Goal: Transaction & Acquisition: Purchase product/service

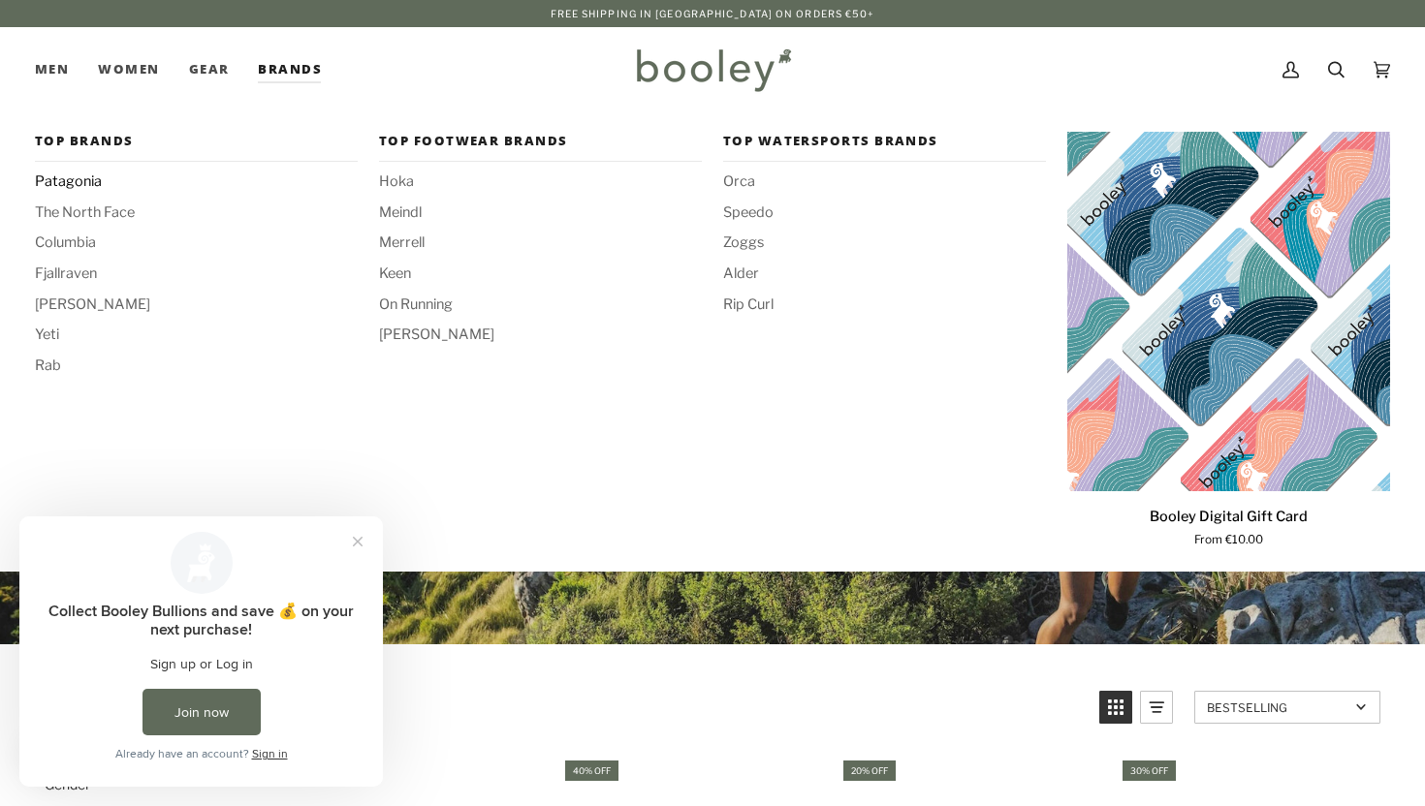
click at [80, 183] on span "Patagonia" at bounding box center [196, 182] width 323 height 21
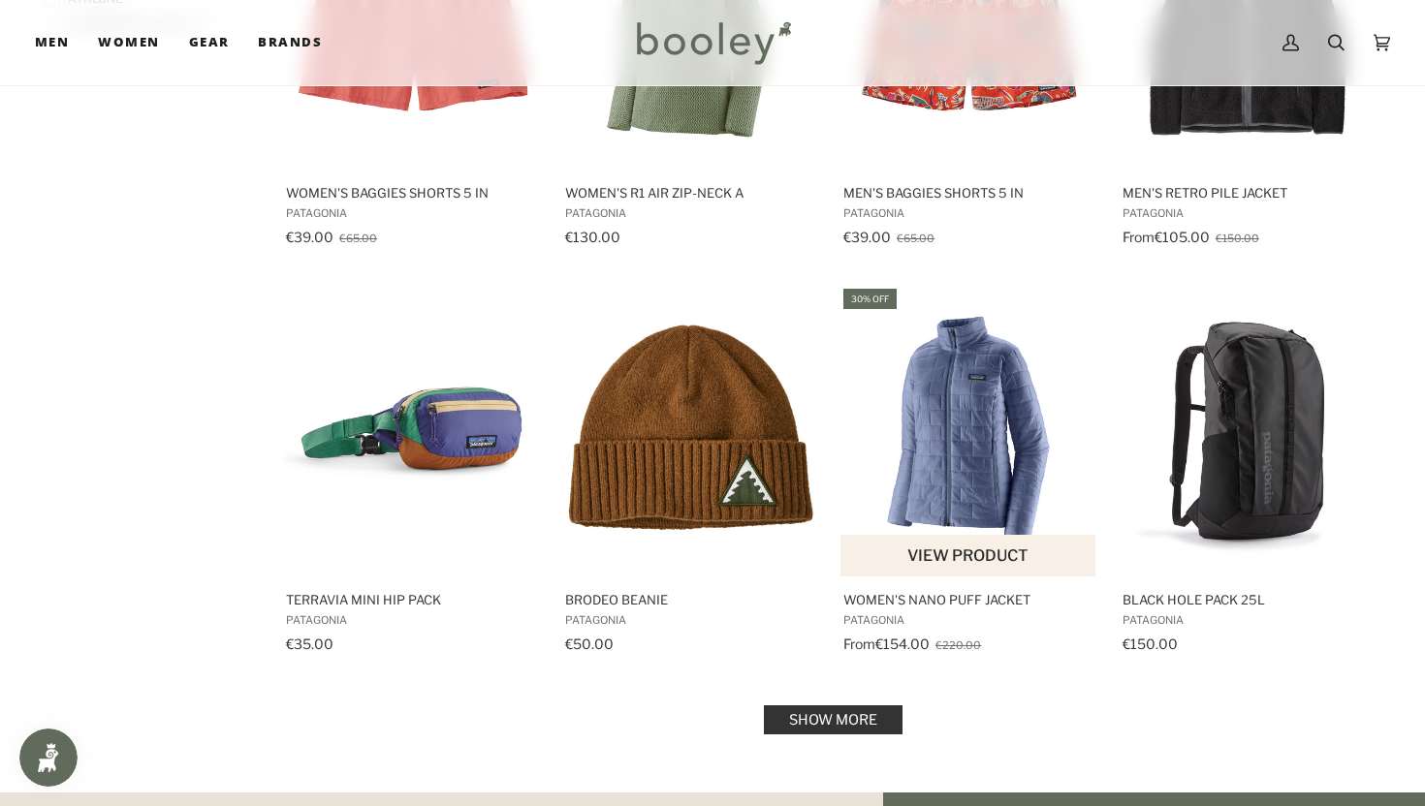
scroll to position [1940, 0]
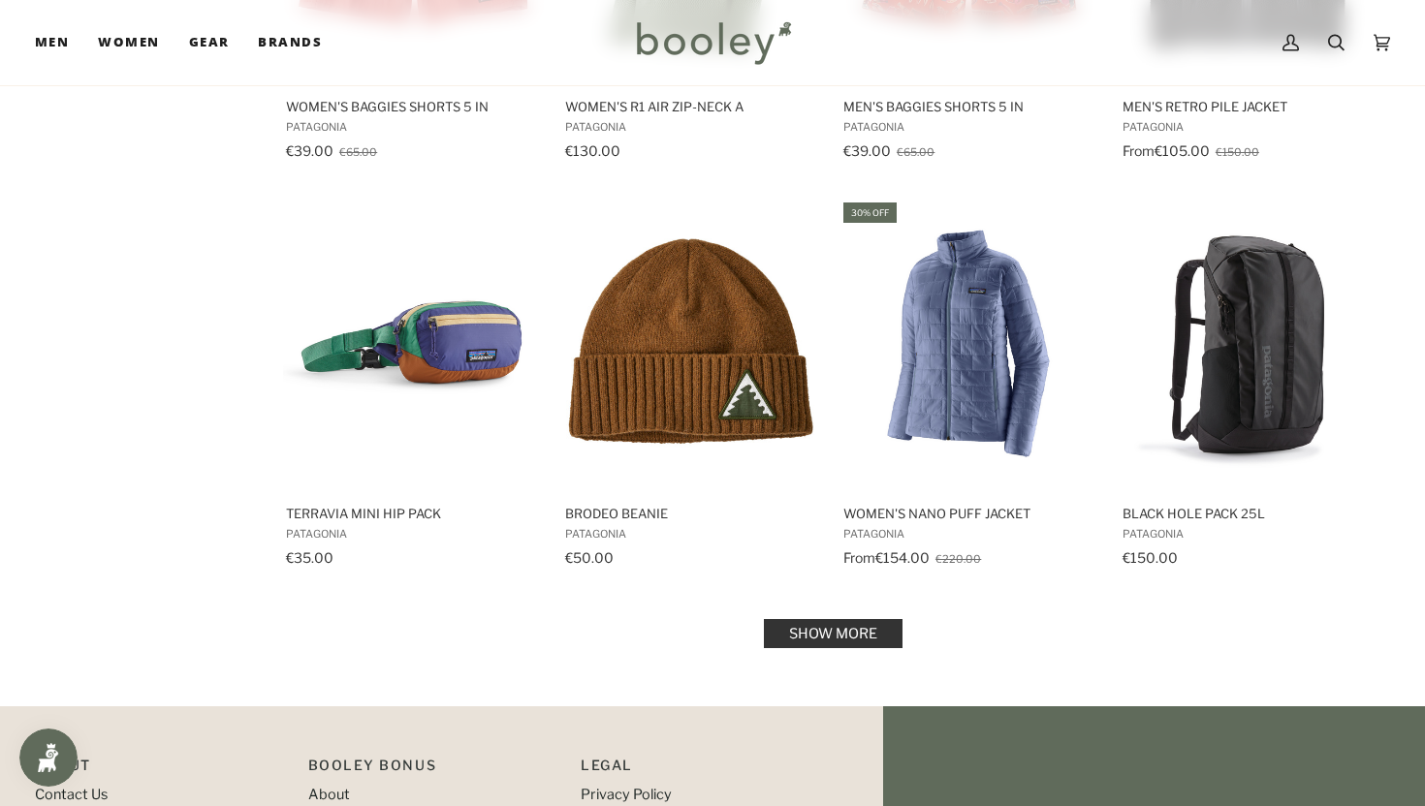
click at [872, 625] on link "Show more" at bounding box center [833, 633] width 139 height 29
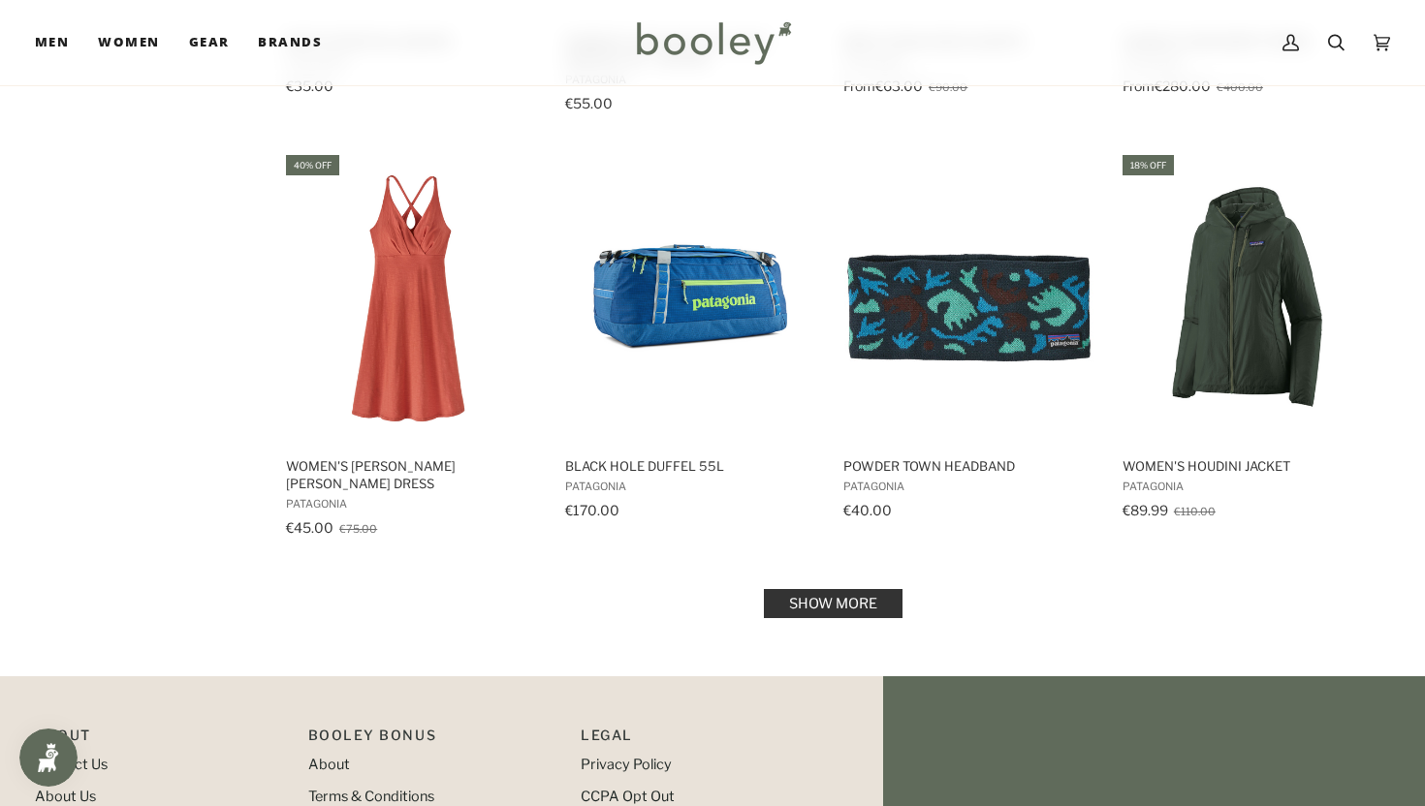
scroll to position [4140, 0]
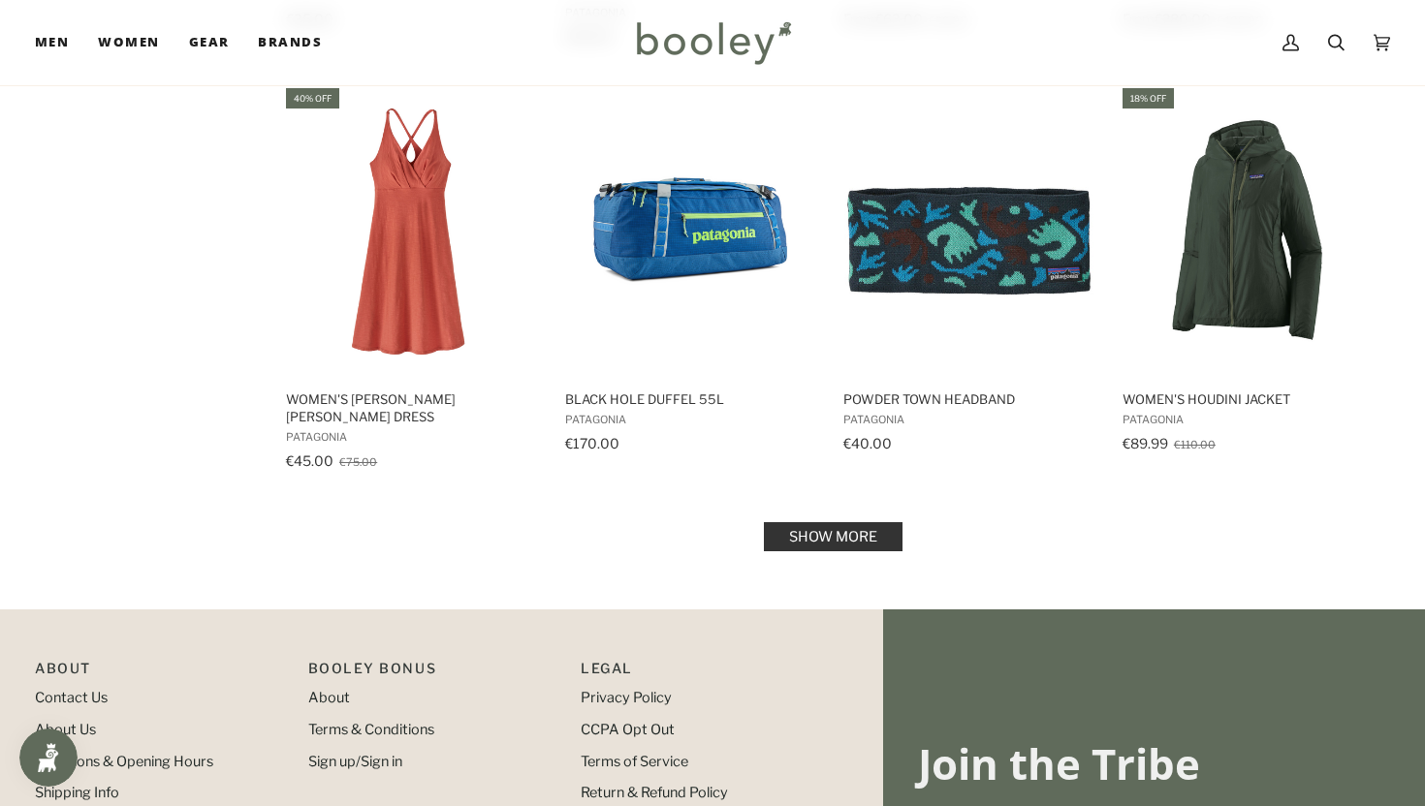
click at [850, 522] on link "Show more" at bounding box center [833, 536] width 139 height 29
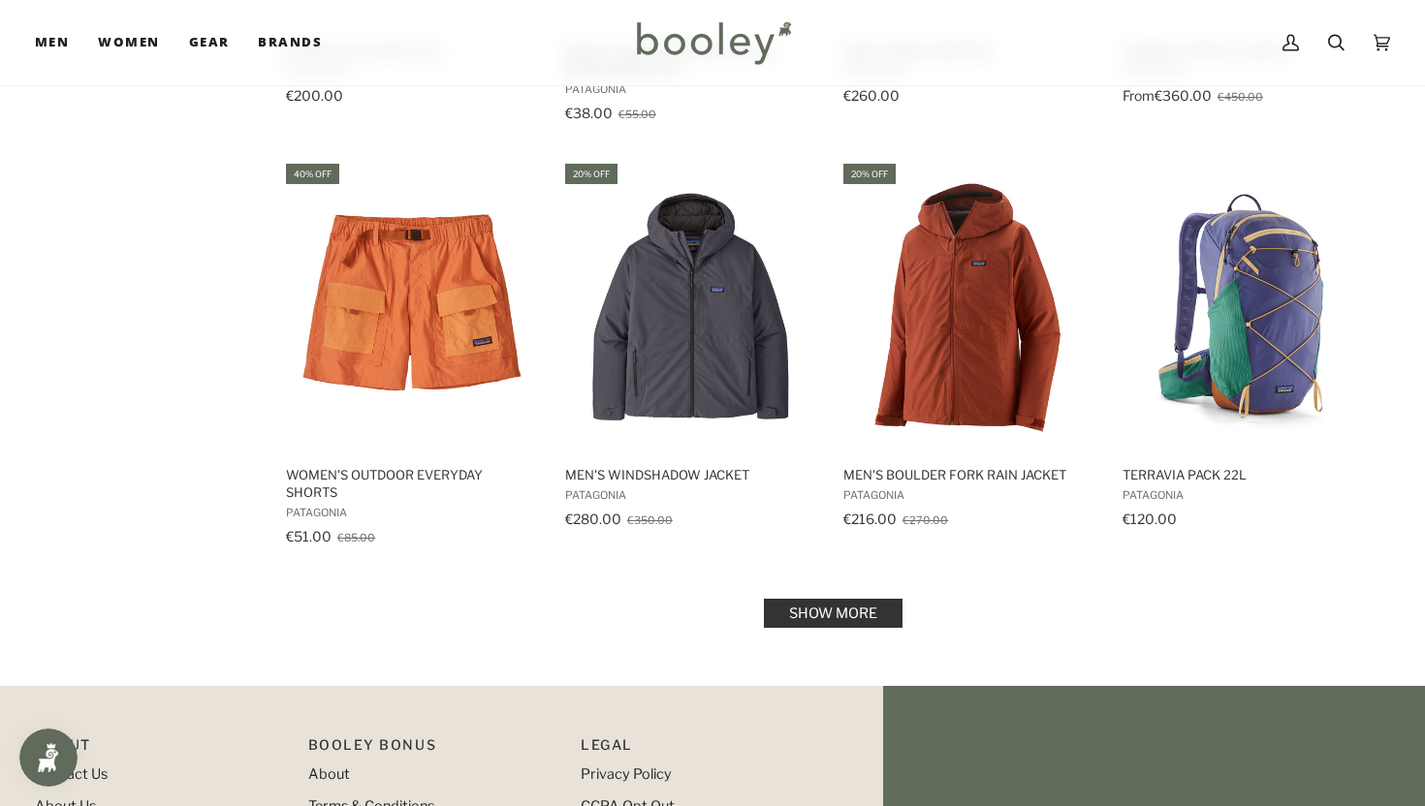
scroll to position [6164, 0]
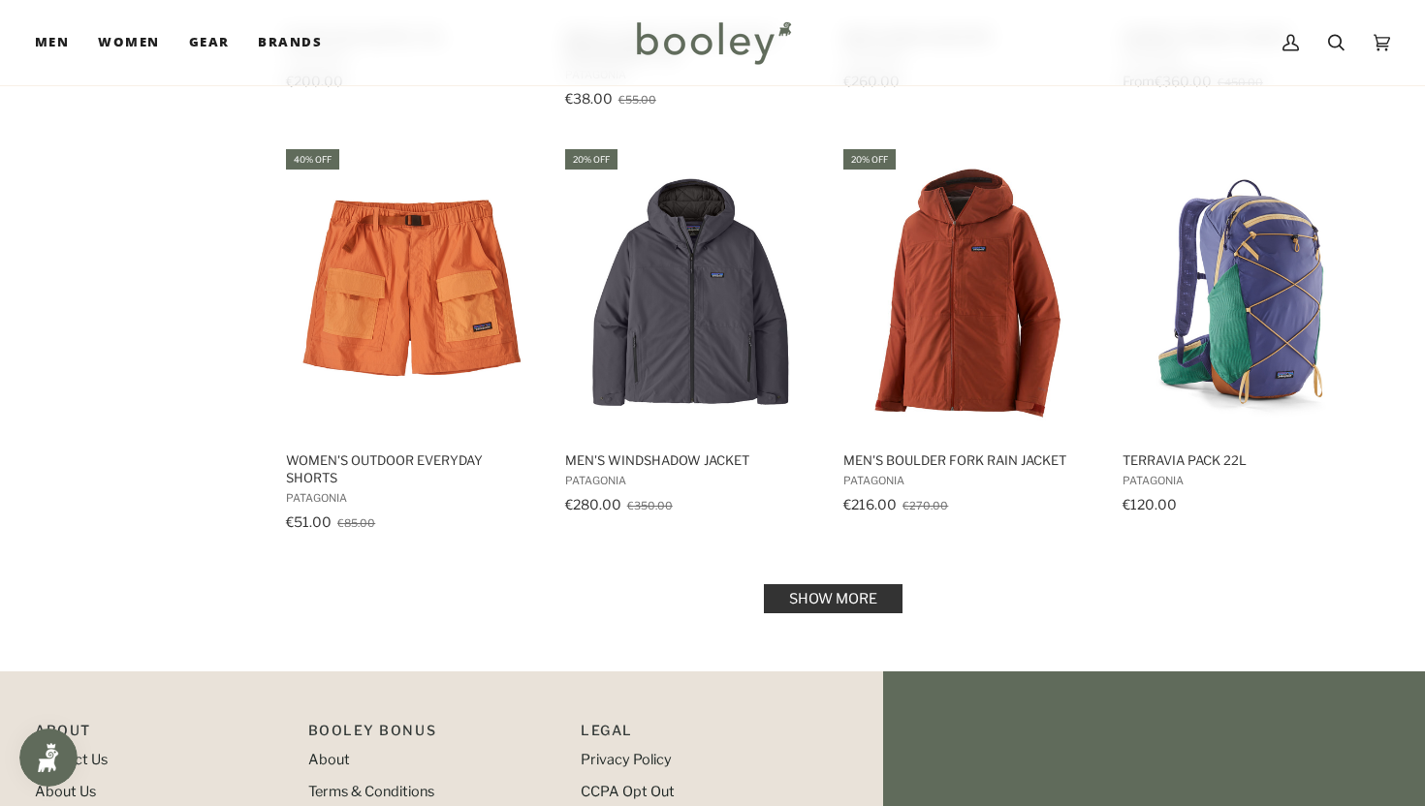
click at [835, 584] on link "Show more" at bounding box center [833, 598] width 139 height 29
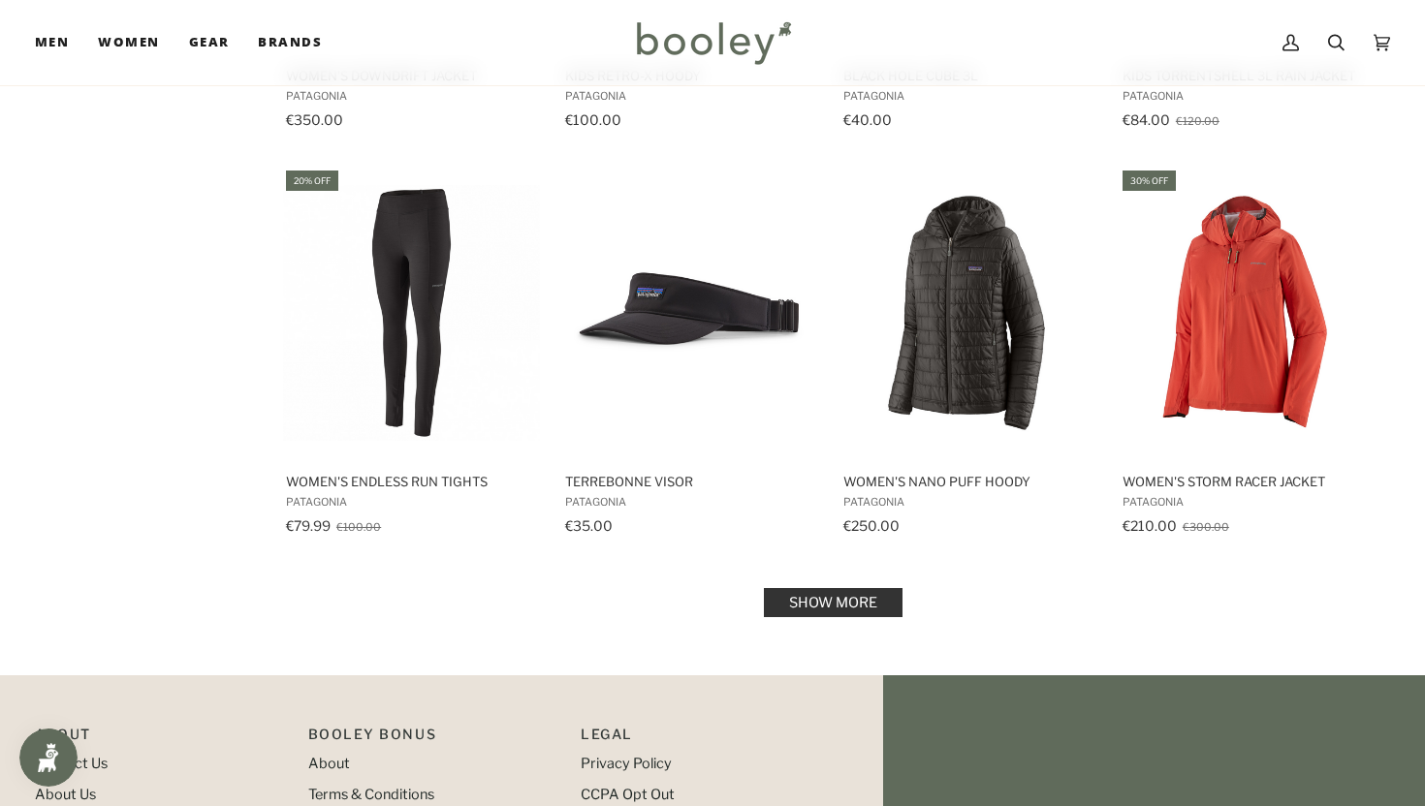
scroll to position [8291, 0]
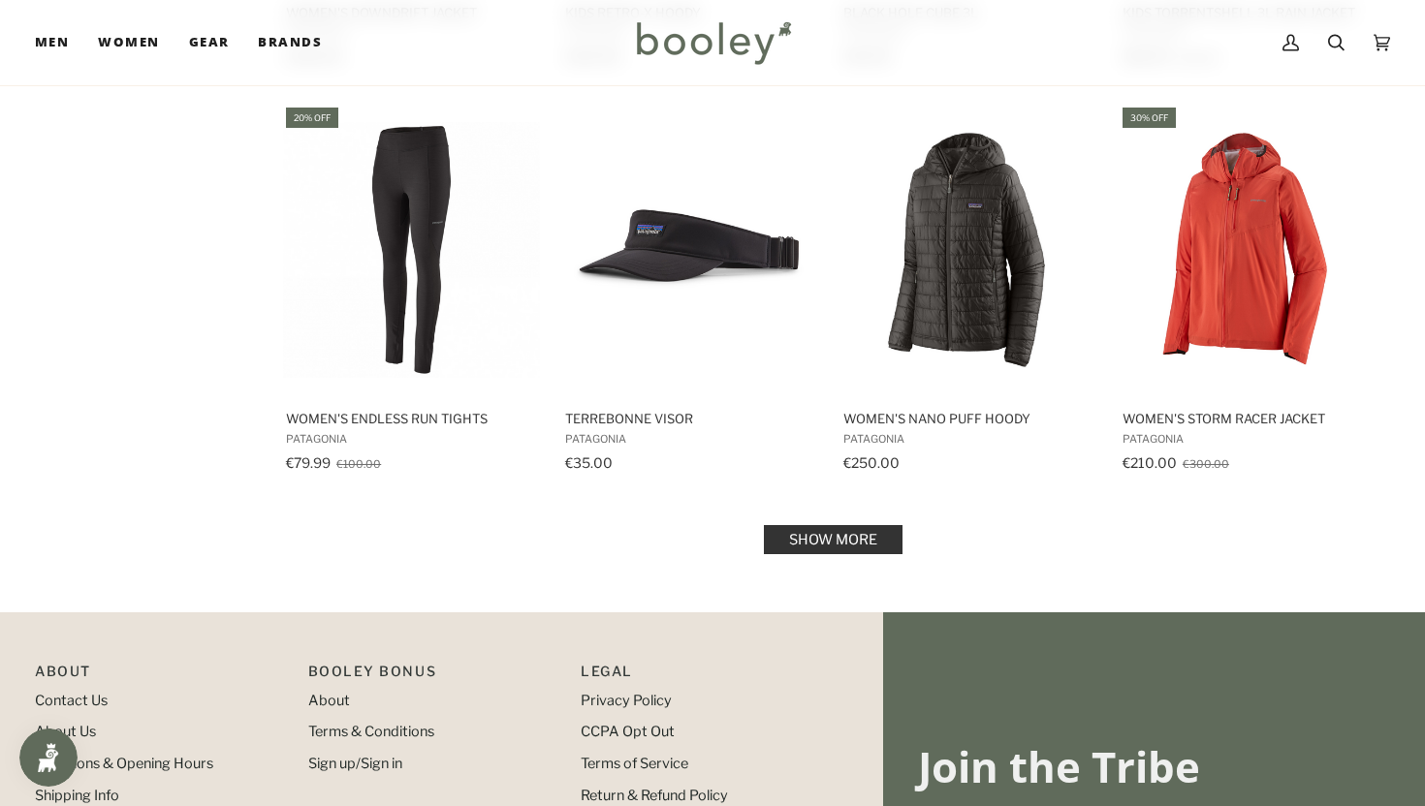
click at [838, 525] on link "Show more" at bounding box center [833, 539] width 139 height 29
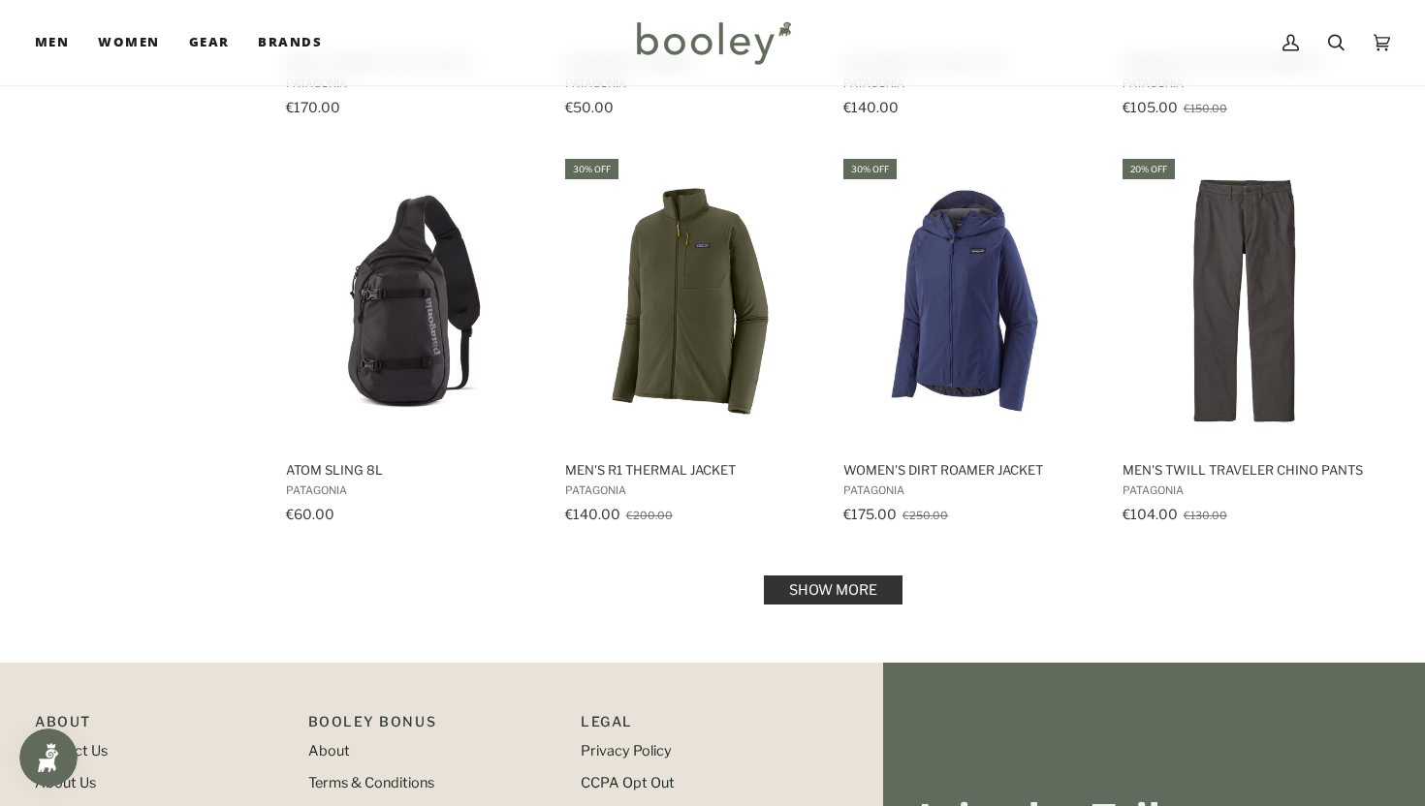
scroll to position [10334, 0]
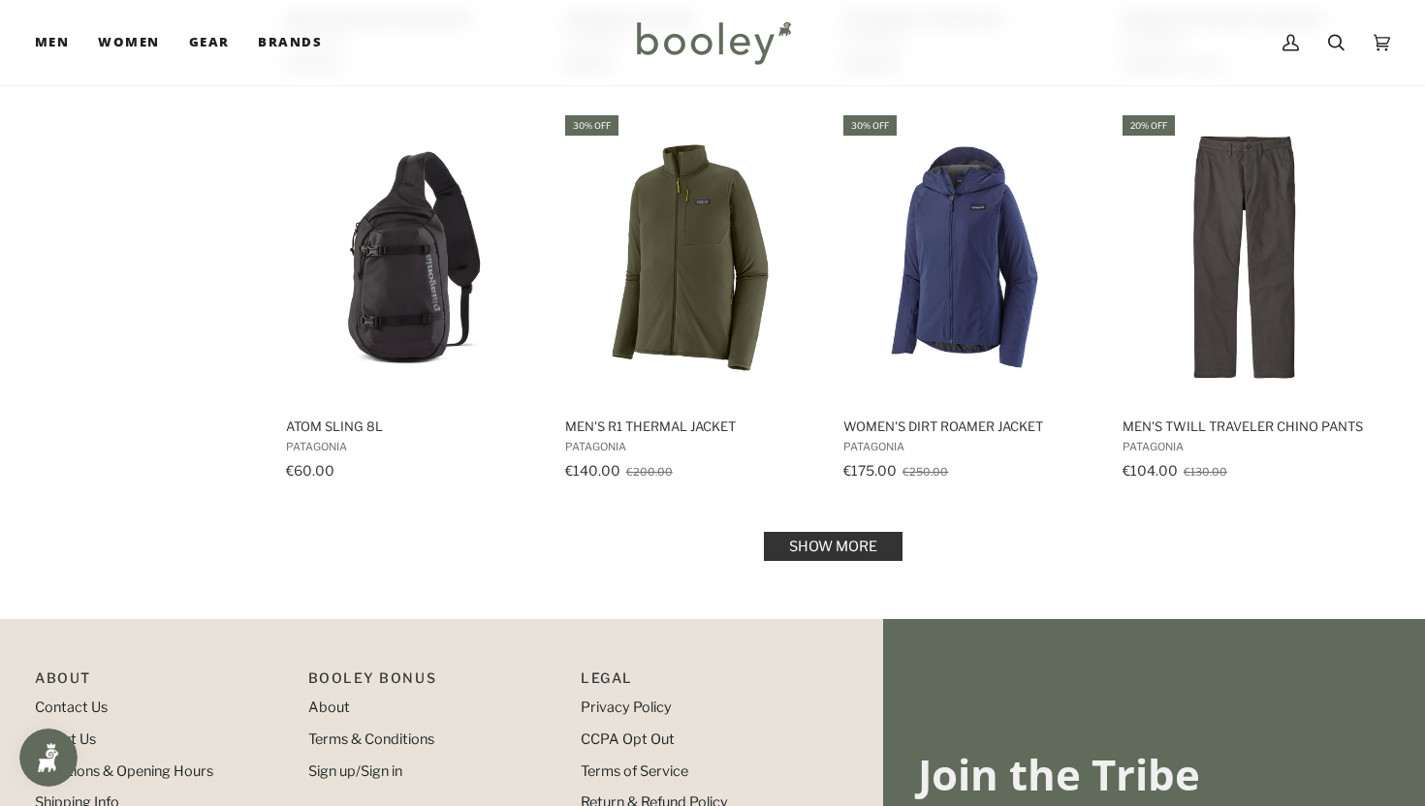
click at [838, 532] on link "Show more" at bounding box center [833, 546] width 139 height 29
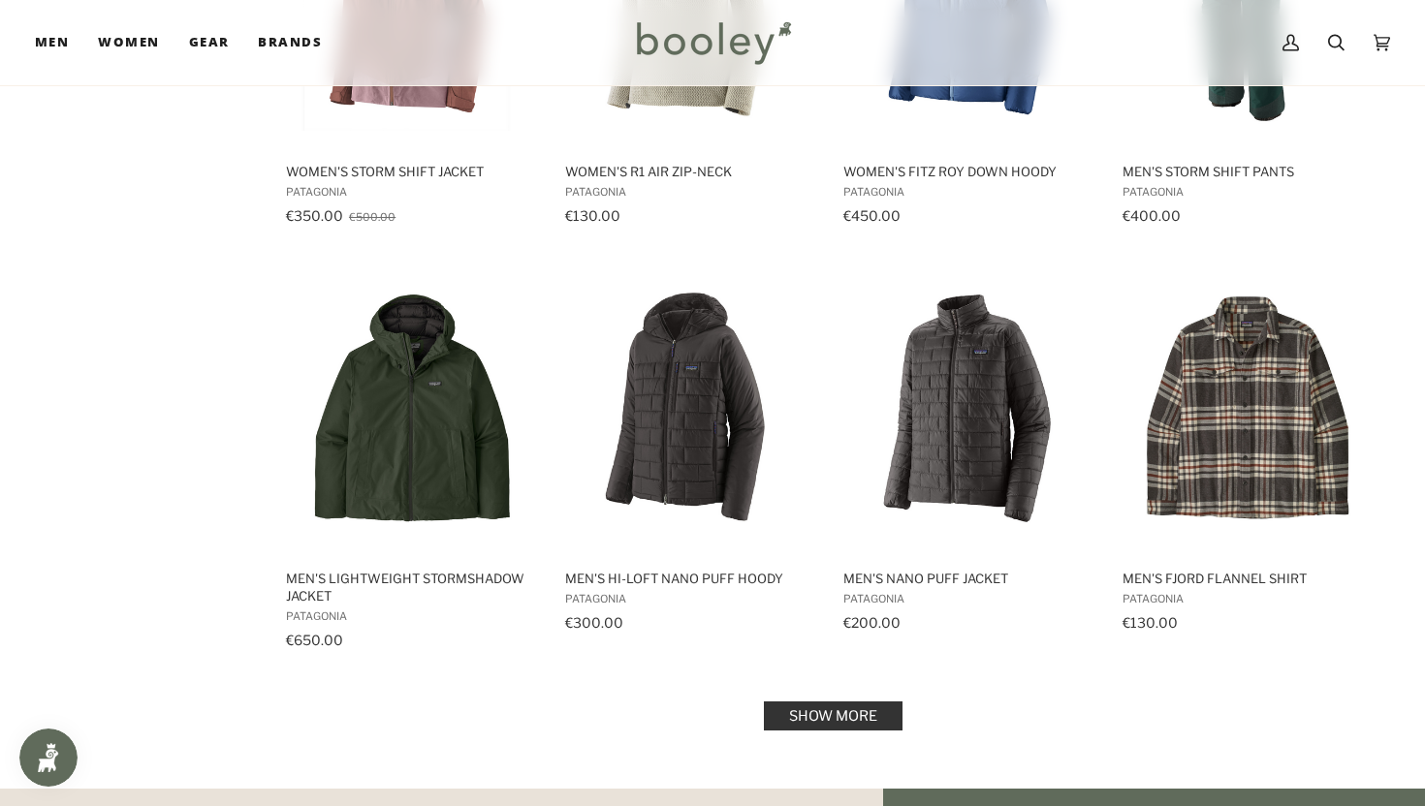
scroll to position [12369, 0]
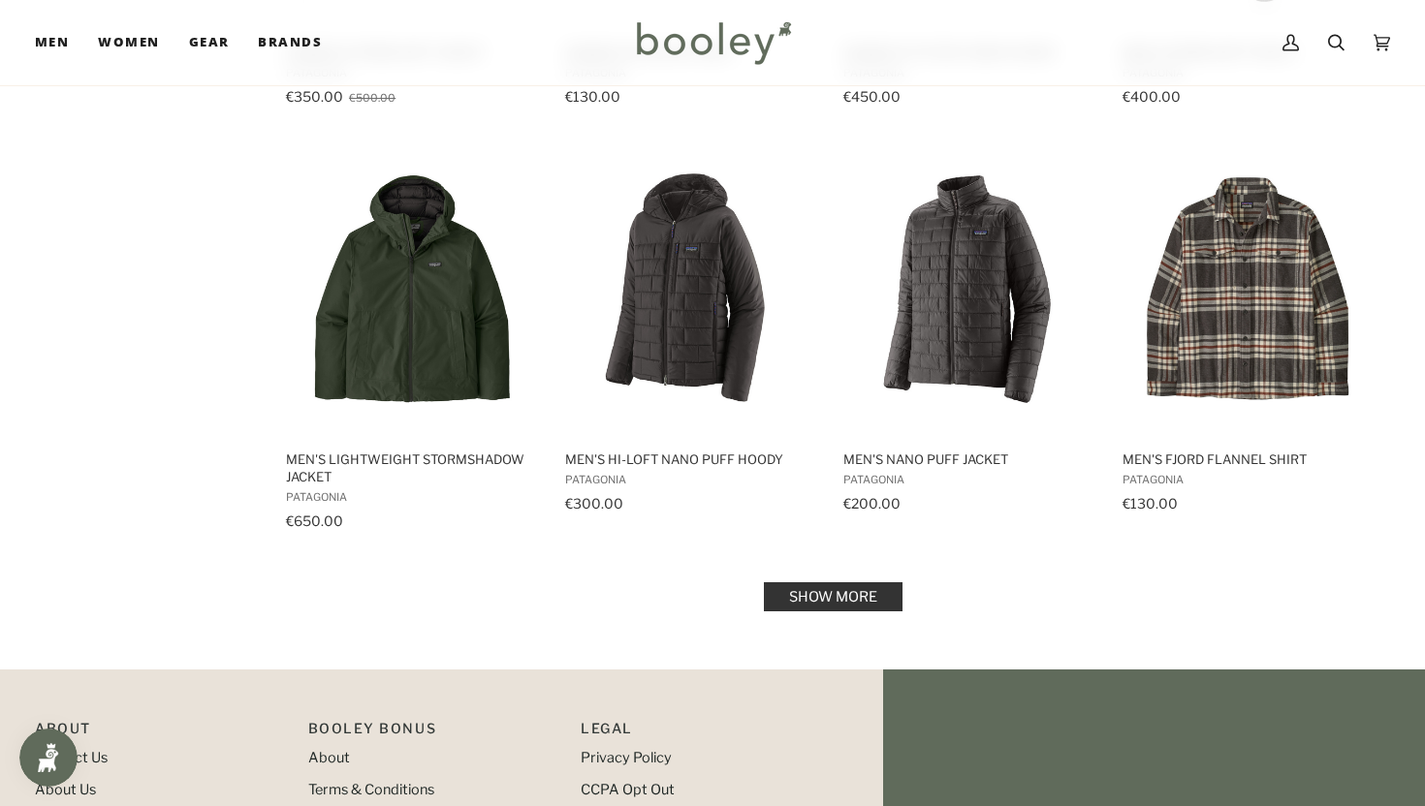
click at [835, 582] on link "Show more" at bounding box center [833, 596] width 139 height 29
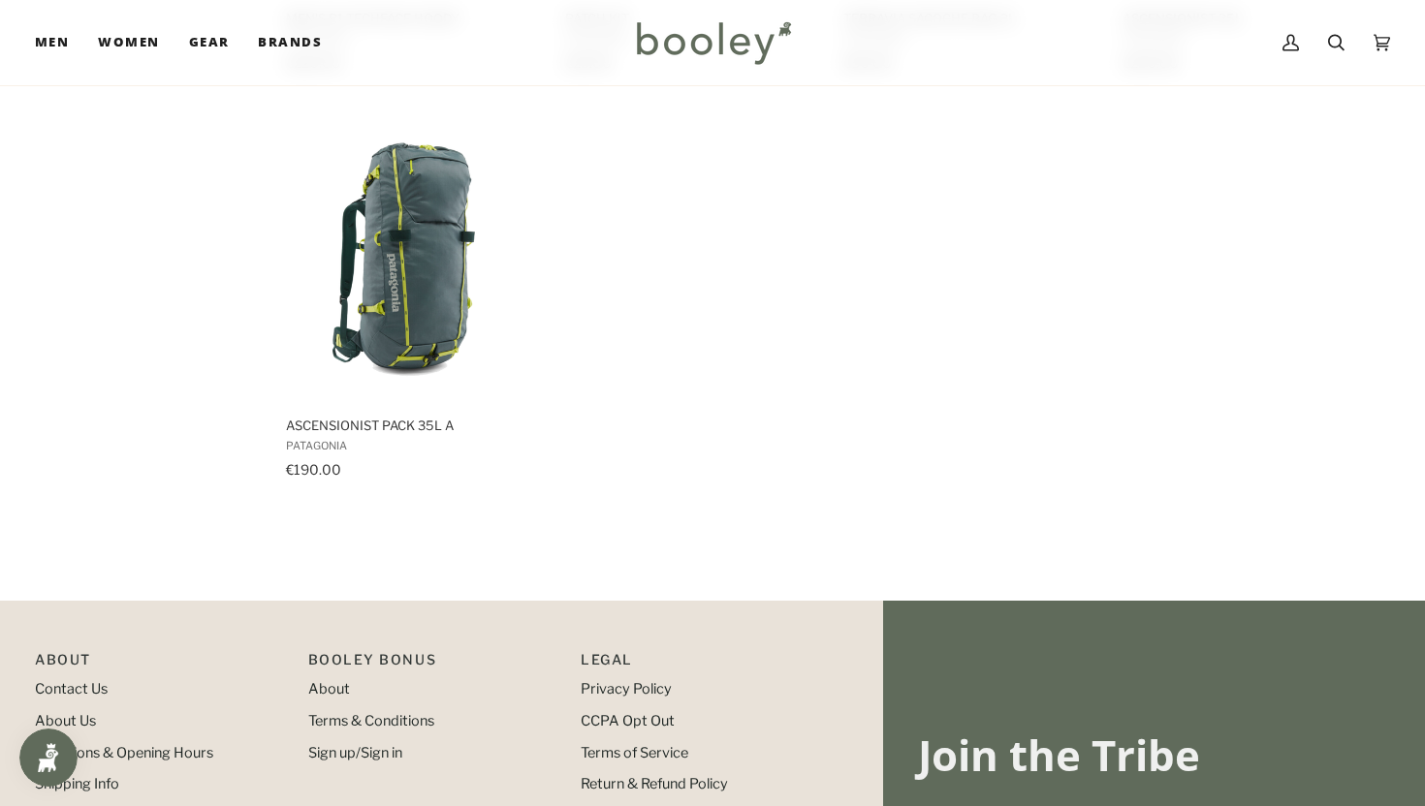
scroll to position [13340, 0]
